Goal: Information Seeking & Learning: Learn about a topic

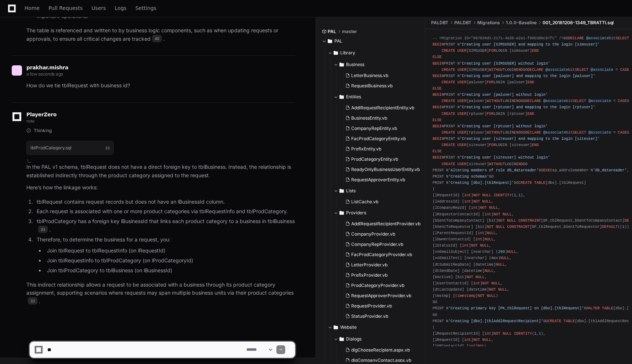
scroll to position [6790, 0]
click at [185, 356] on textarea at bounding box center [145, 350] width 199 height 16
type textarea "*"
type textarea "**********"
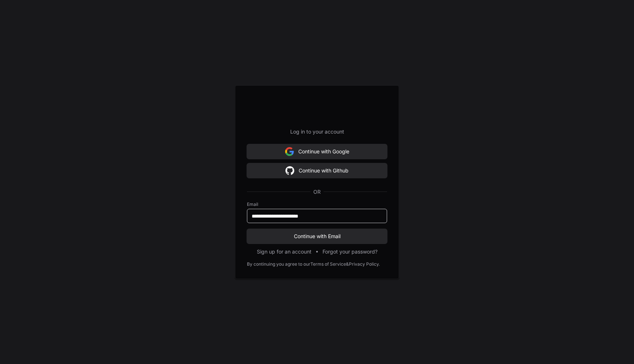
type input "**********"
click at [247, 229] on button "Continue with Email" at bounding box center [317, 236] width 140 height 15
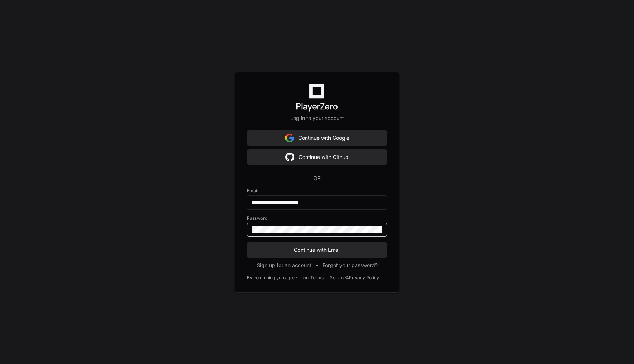
click at [247, 242] on button "Continue with Email" at bounding box center [317, 249] width 140 height 15
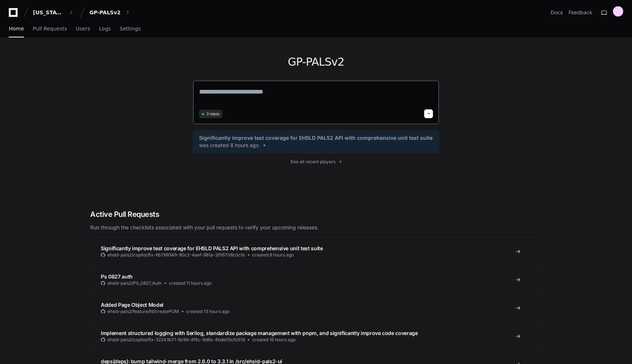
click at [292, 95] on textarea at bounding box center [316, 97] width 234 height 21
type textarea "**********"
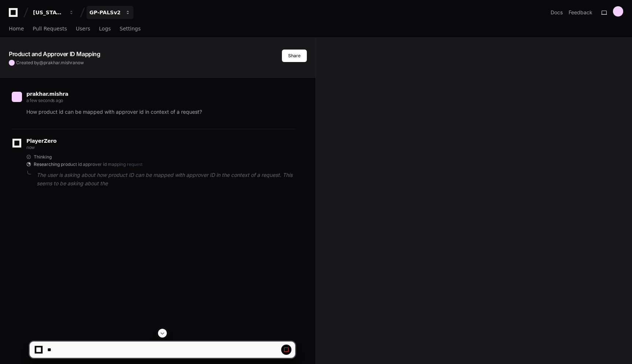
click at [127, 13] on span "button" at bounding box center [127, 12] width 5 height 5
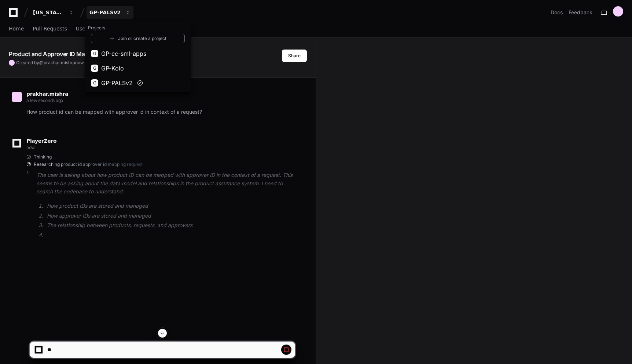
click at [222, 21] on div "Home Pull Requests Users Logs Settings" at bounding box center [316, 29] width 615 height 17
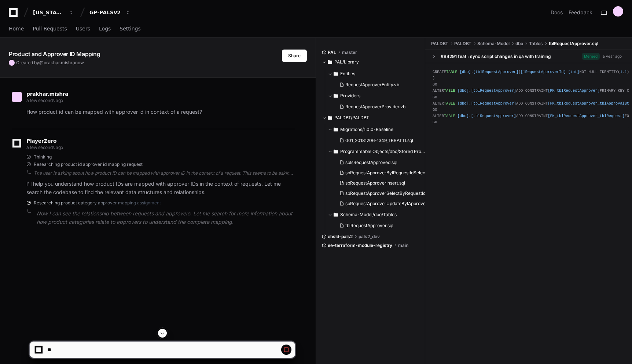
click at [251, 145] on div "PlayerZero a few seconds ago" at bounding box center [154, 145] width 284 height 12
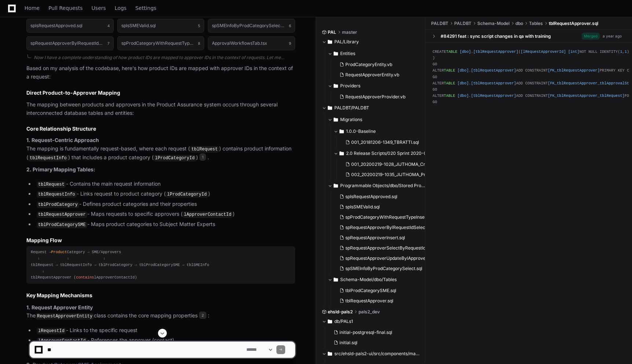
scroll to position [295, 0]
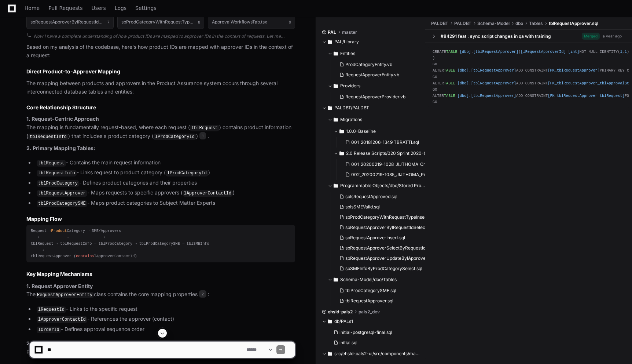
click at [55, 163] on code "tblRequest" at bounding box center [51, 163] width 29 height 7
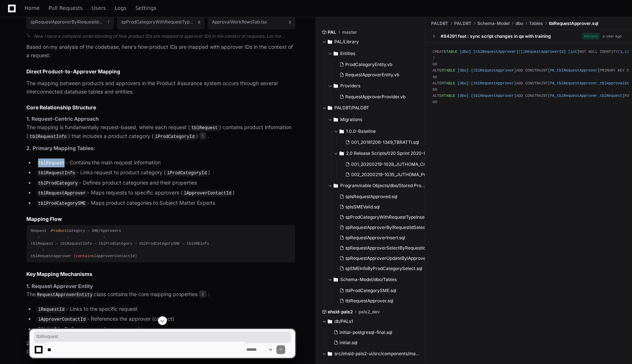
click at [55, 163] on code "tblRequest" at bounding box center [51, 163] width 29 height 7
click at [58, 172] on code "tblRequestInfo" at bounding box center [57, 173] width 40 height 7
click at [63, 185] on code "tblProdCategory" at bounding box center [58, 183] width 43 height 7
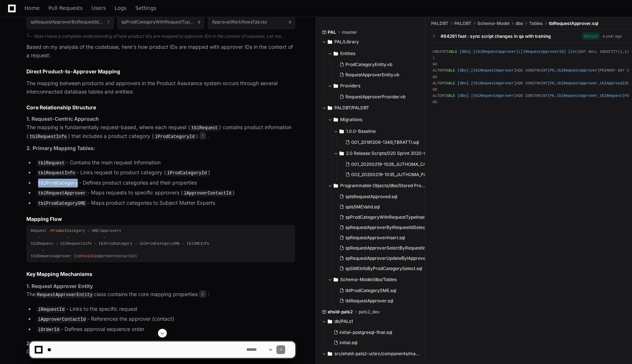
click at [63, 185] on code "tblProdCategory" at bounding box center [58, 183] width 43 height 7
click at [165, 158] on li "tblRequest - Contains the main request information" at bounding box center [164, 162] width 261 height 9
click at [224, 150] on p "2. Primary Mapping Tables:" at bounding box center [160, 148] width 269 height 8
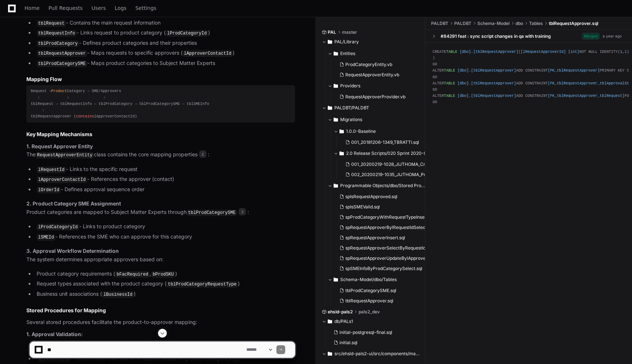
scroll to position [477, 0]
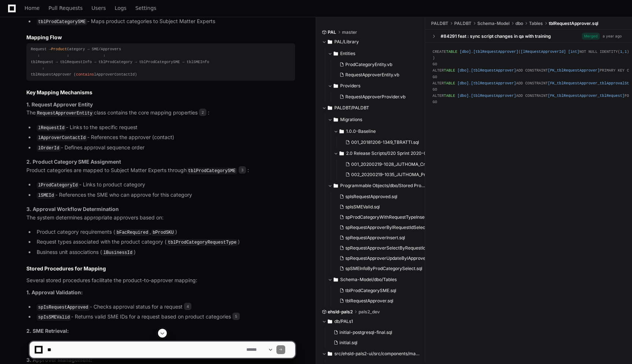
click at [164, 135] on li "lApproverContactId - References the approver (contact)" at bounding box center [164, 137] width 261 height 9
click at [198, 138] on li "lApproverContactId - References the approver (contact)" at bounding box center [164, 137] width 261 height 9
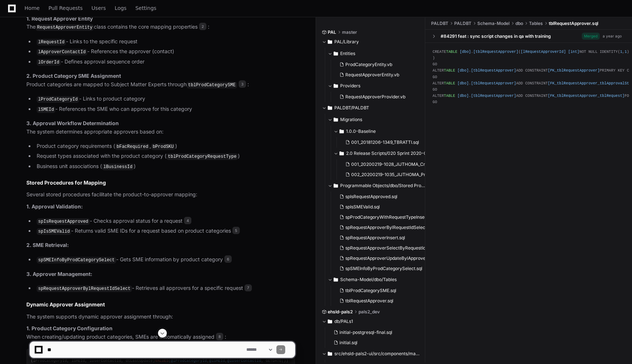
scroll to position [561, 0]
click at [60, 50] on code "lApproverContactId" at bounding box center [62, 53] width 51 height 7
click at [63, 50] on code "lApproverContactId" at bounding box center [62, 53] width 51 height 7
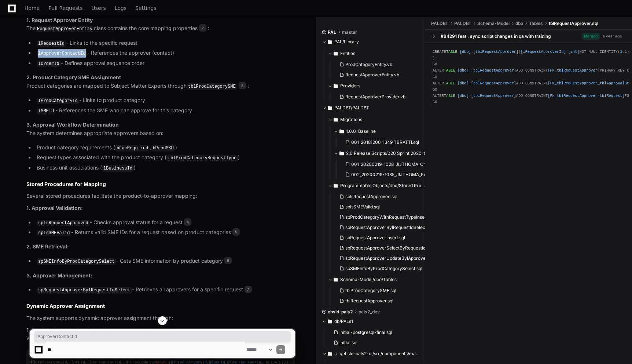
click at [63, 50] on code "lApproverContactId" at bounding box center [62, 53] width 51 height 7
copy code "lApproverContactId"
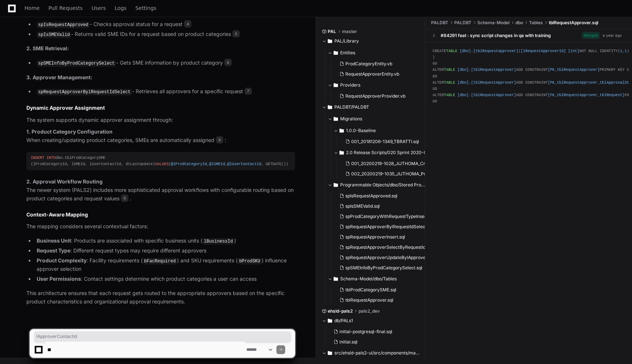
click at [140, 349] on textarea at bounding box center [145, 350] width 199 height 16
type textarea "*"
type textarea "**********"
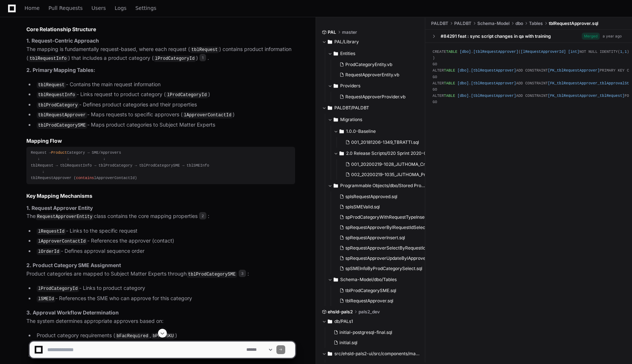
scroll to position [375, 0]
click at [267, 109] on li "tblRequestApprover - Maps requests to specific approvers ( lApproverContactId )" at bounding box center [164, 113] width 261 height 9
